Goal: Transaction & Acquisition: Purchase product/service

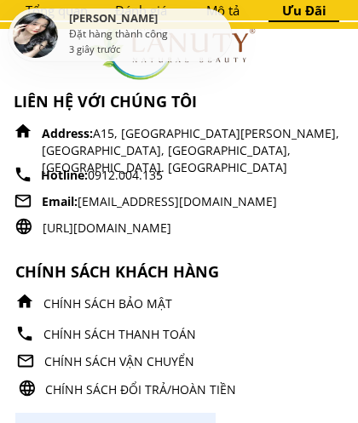
scroll to position [7884, 0]
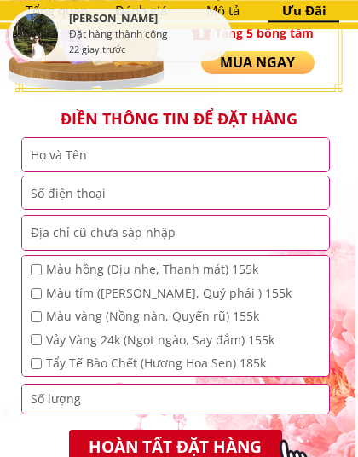
scroll to position [1466, 0]
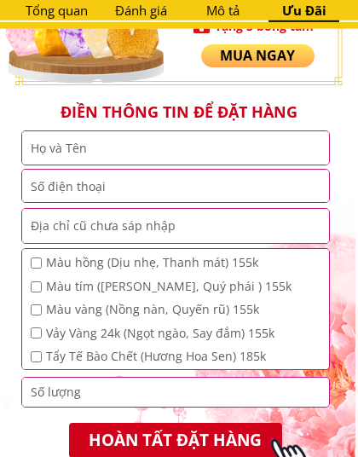
click at [302, 134] on input "text" at bounding box center [175, 147] width 298 height 33
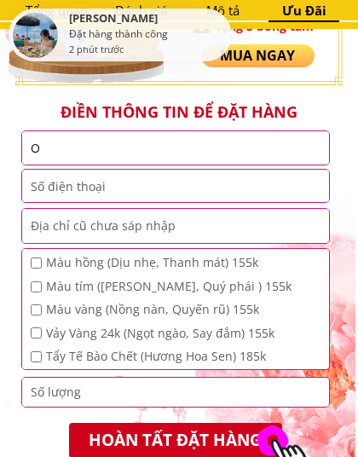
type input "O"
click at [263, 209] on input "text" at bounding box center [175, 226] width 298 height 34
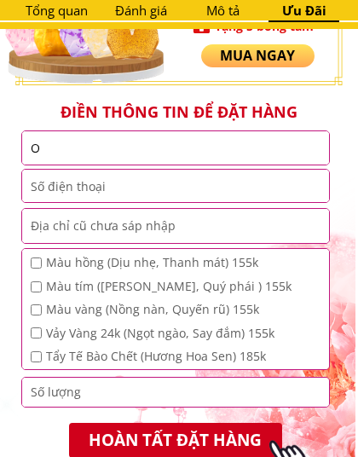
click at [259, 56] on p "Mua ngay" at bounding box center [257, 55] width 113 height 23
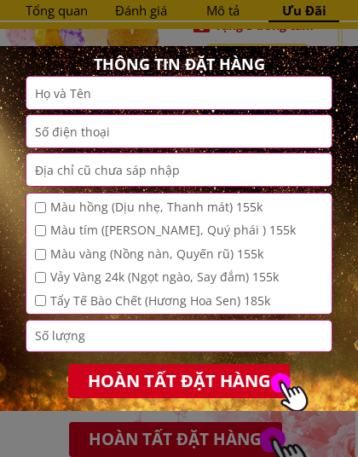
scroll to position [0, 0]
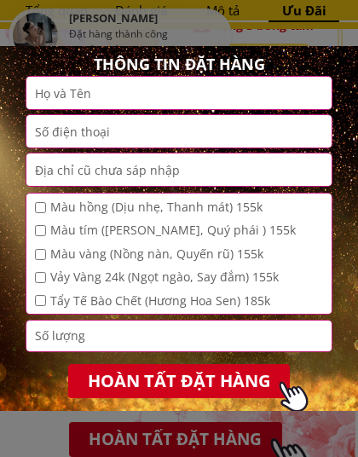
click at [220, 383] on p "HOÀN TẤT ĐẶT HÀNG" at bounding box center [178, 381] width 222 height 34
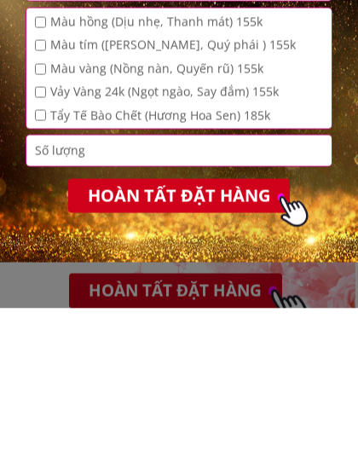
scroll to position [37, 0]
click at [201, 326] on p "HOÀN TẤT ĐẶT HÀNG" at bounding box center [178, 344] width 233 height 36
click at [189, 292] on div at bounding box center [179, 228] width 358 height 457
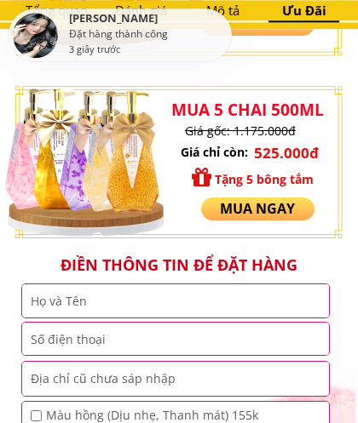
scroll to position [1307, 0]
